Goal: Task Accomplishment & Management: Use online tool/utility

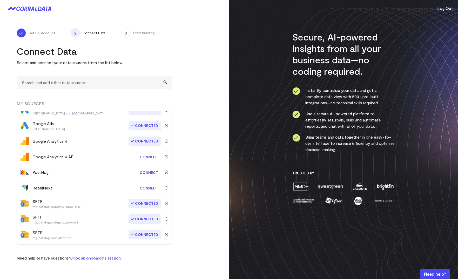
scroll to position [37, 0]
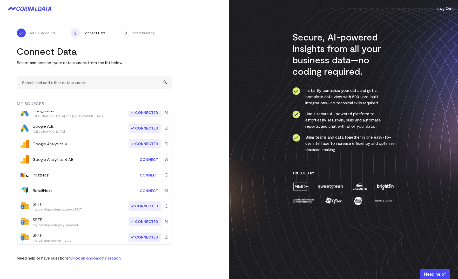
click at [149, 159] on link "Connect" at bounding box center [149, 160] width 24 height 10
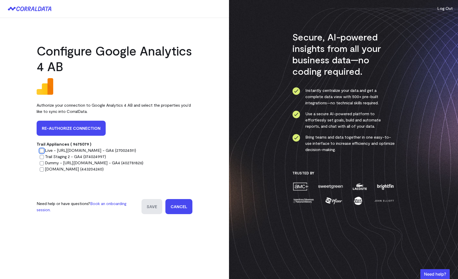
click at [42, 152] on input "Live - [URL][DOMAIN_NAME] - GA4 (270024511)" at bounding box center [42, 151] width 4 height 4
radio input "true"
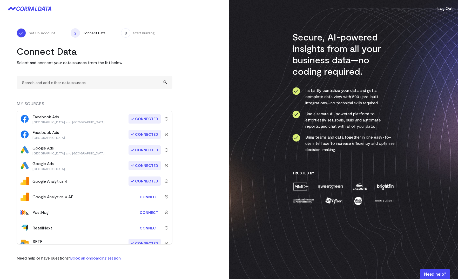
click at [151, 197] on link "Connect" at bounding box center [149, 197] width 24 height 10
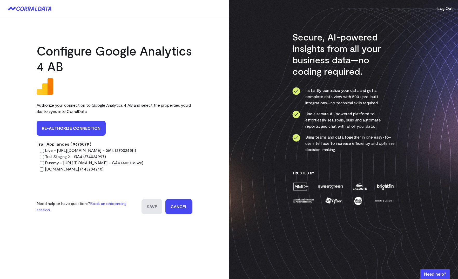
click at [78, 148] on label "Live - [URL][DOMAIN_NAME] - GA4 (270024511)" at bounding box center [90, 150] width 91 height 5
click at [44, 149] on input "Live - [URL][DOMAIN_NAME] - GA4 (270024511)" at bounding box center [42, 151] width 4 height 4
radio input "true"
click at [152, 202] on input "Save" at bounding box center [152, 206] width 21 height 15
